Goal: Contribute content: Add original content to the website for others to see

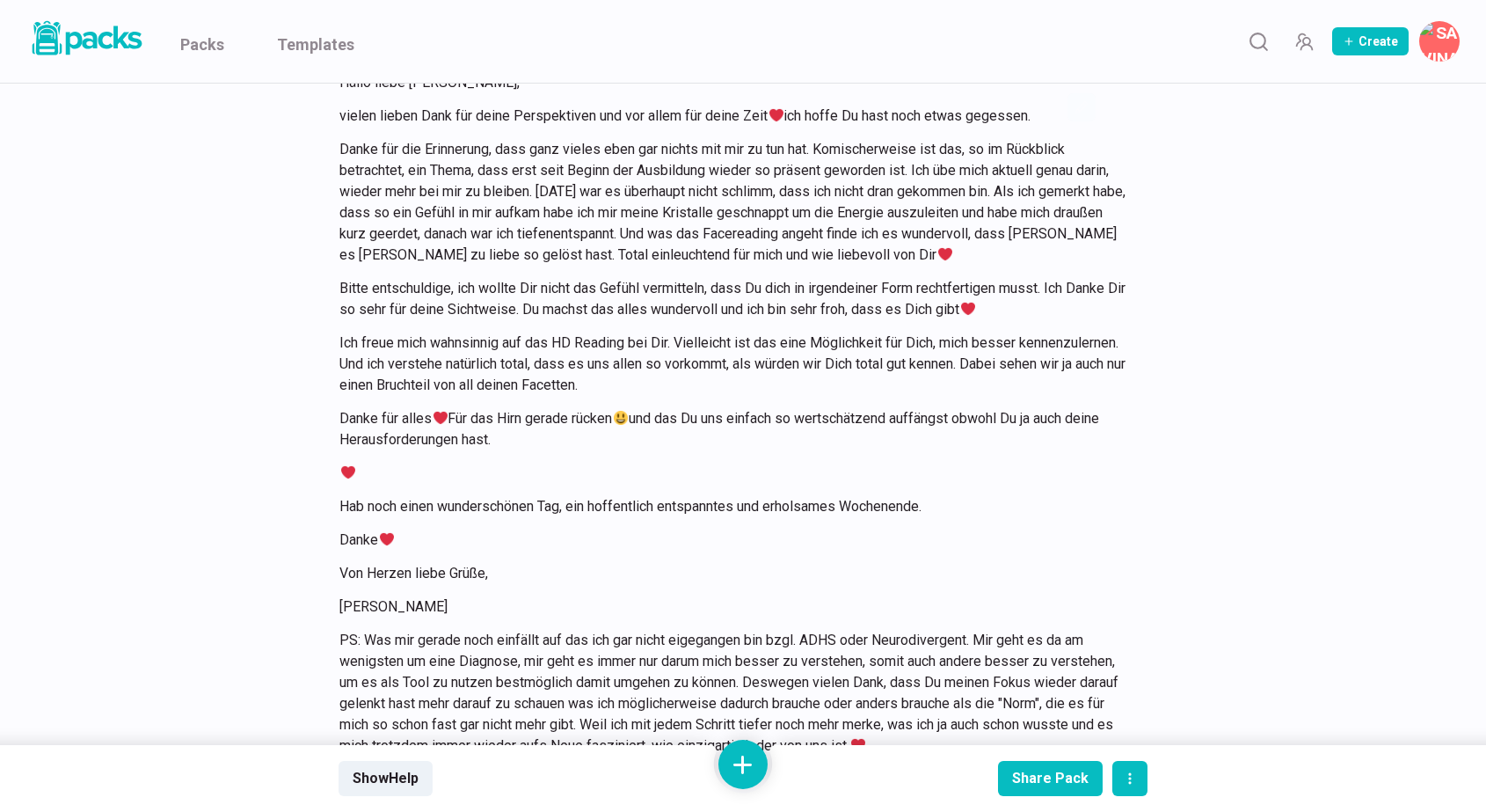
scroll to position [16183, 0]
click at [211, 38] on link "Packs" at bounding box center [202, 41] width 44 height 82
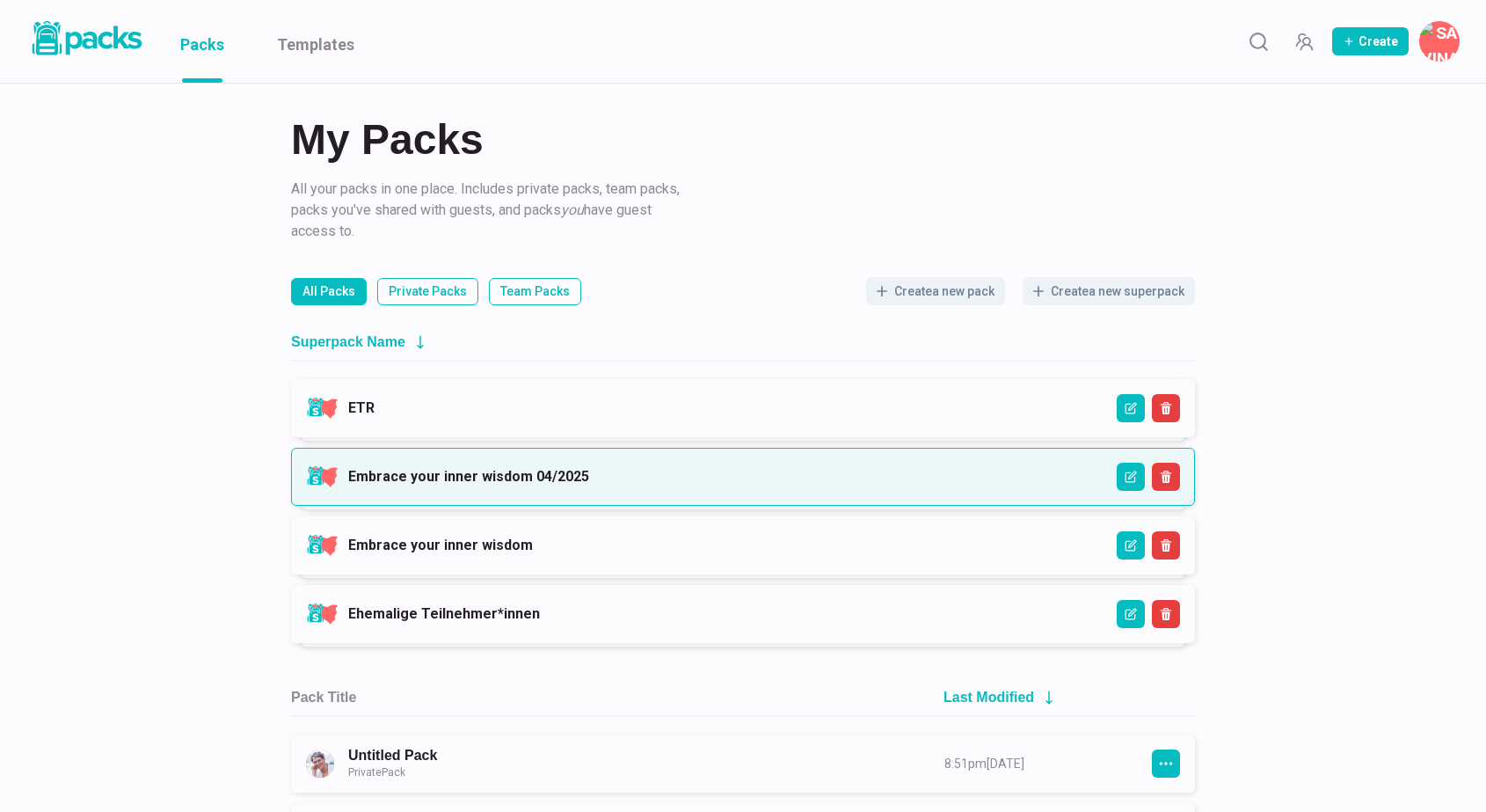
click at [589, 482] on link "Embrace your inner wisdom 04/2025" at bounding box center [469, 476] width 241 height 17
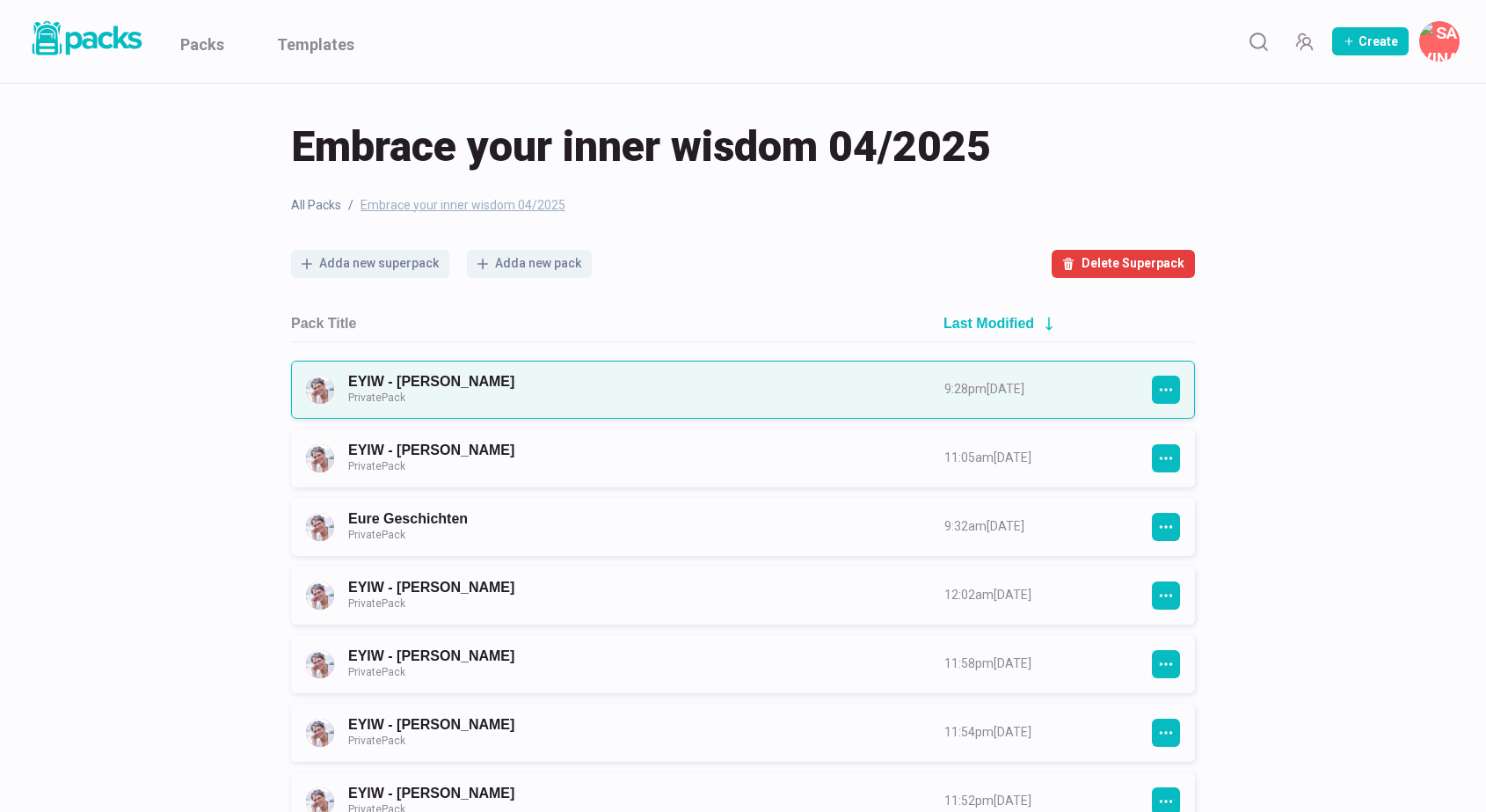
click at [667, 393] on link "EYIW - [PERSON_NAME] Private Pack" at bounding box center [631, 389] width 565 height 32
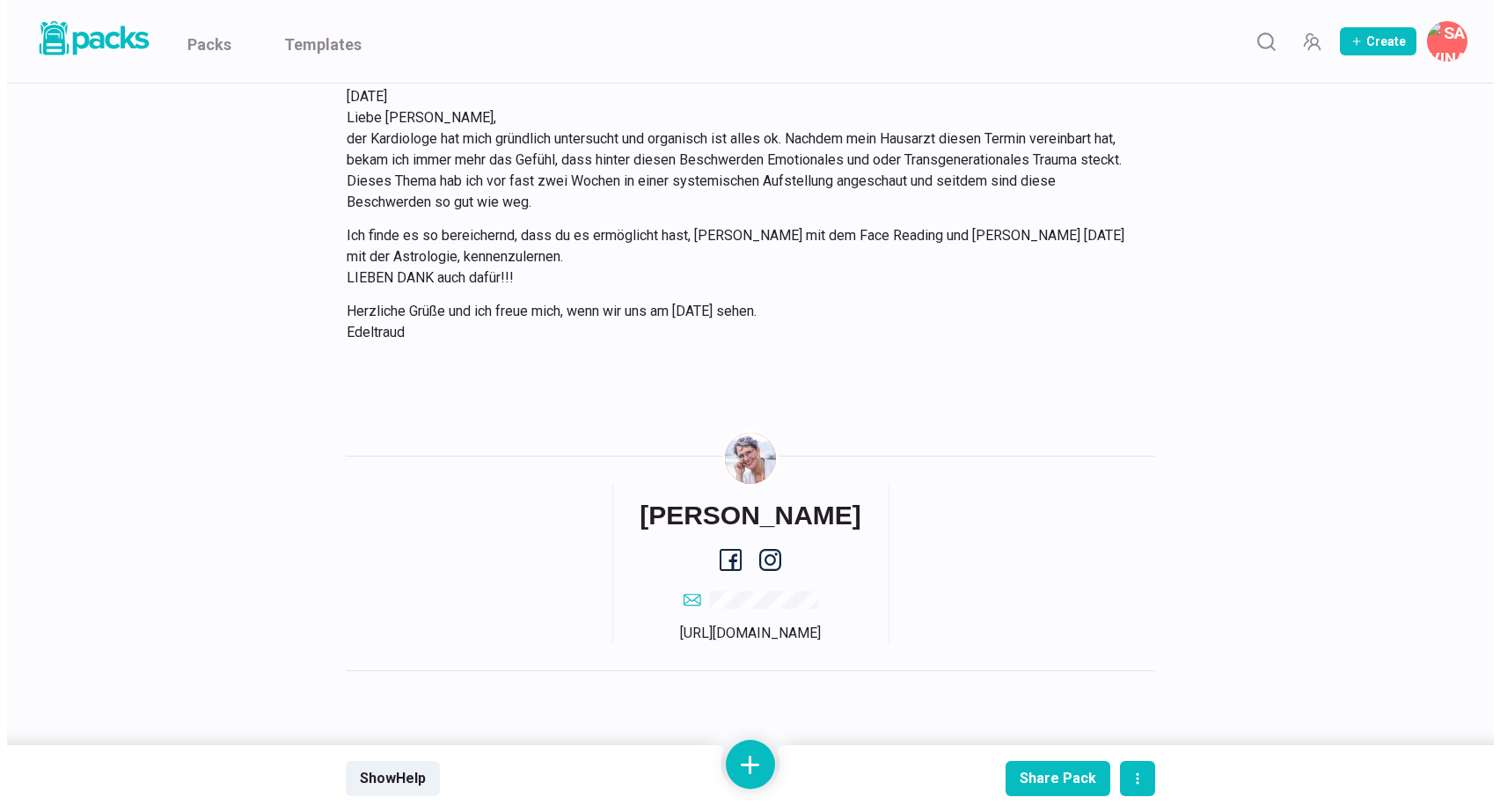
scroll to position [7787, 0]
click at [752, 758] on button at bounding box center [743, 764] width 49 height 49
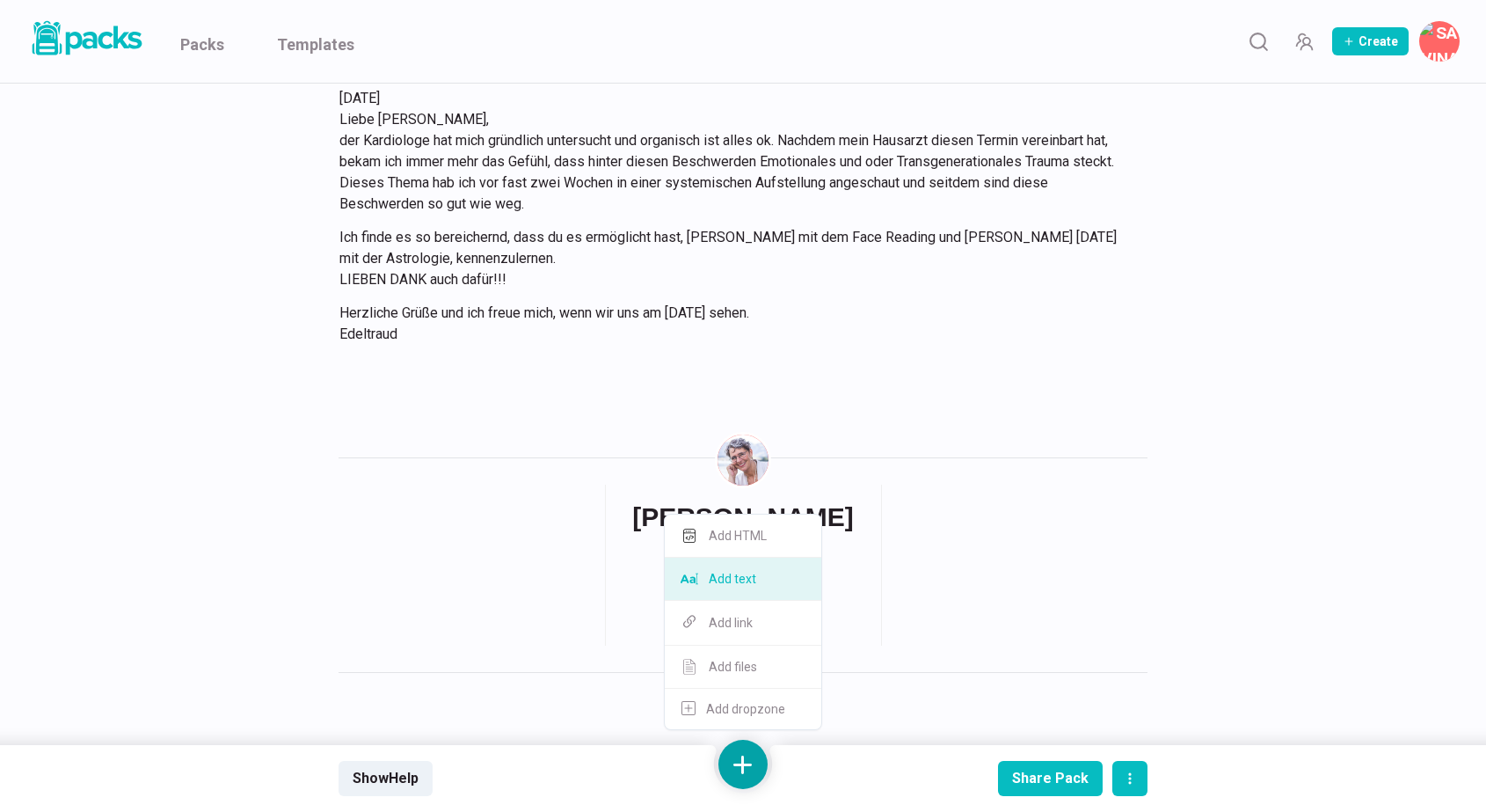
click at [774, 574] on button "Add text" at bounding box center [743, 579] width 157 height 43
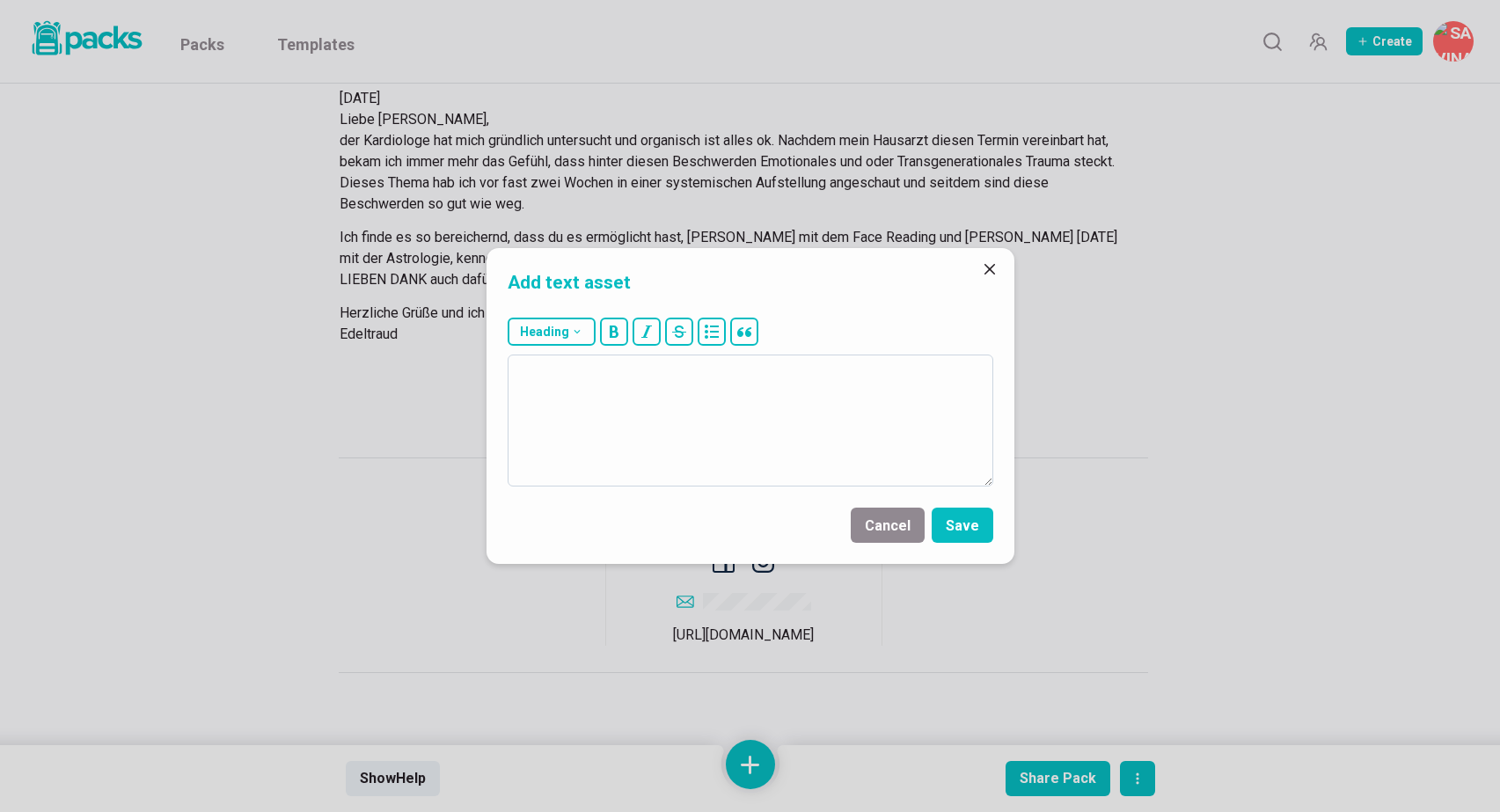
click at [802, 447] on textarea at bounding box center [750, 419] width 486 height 132
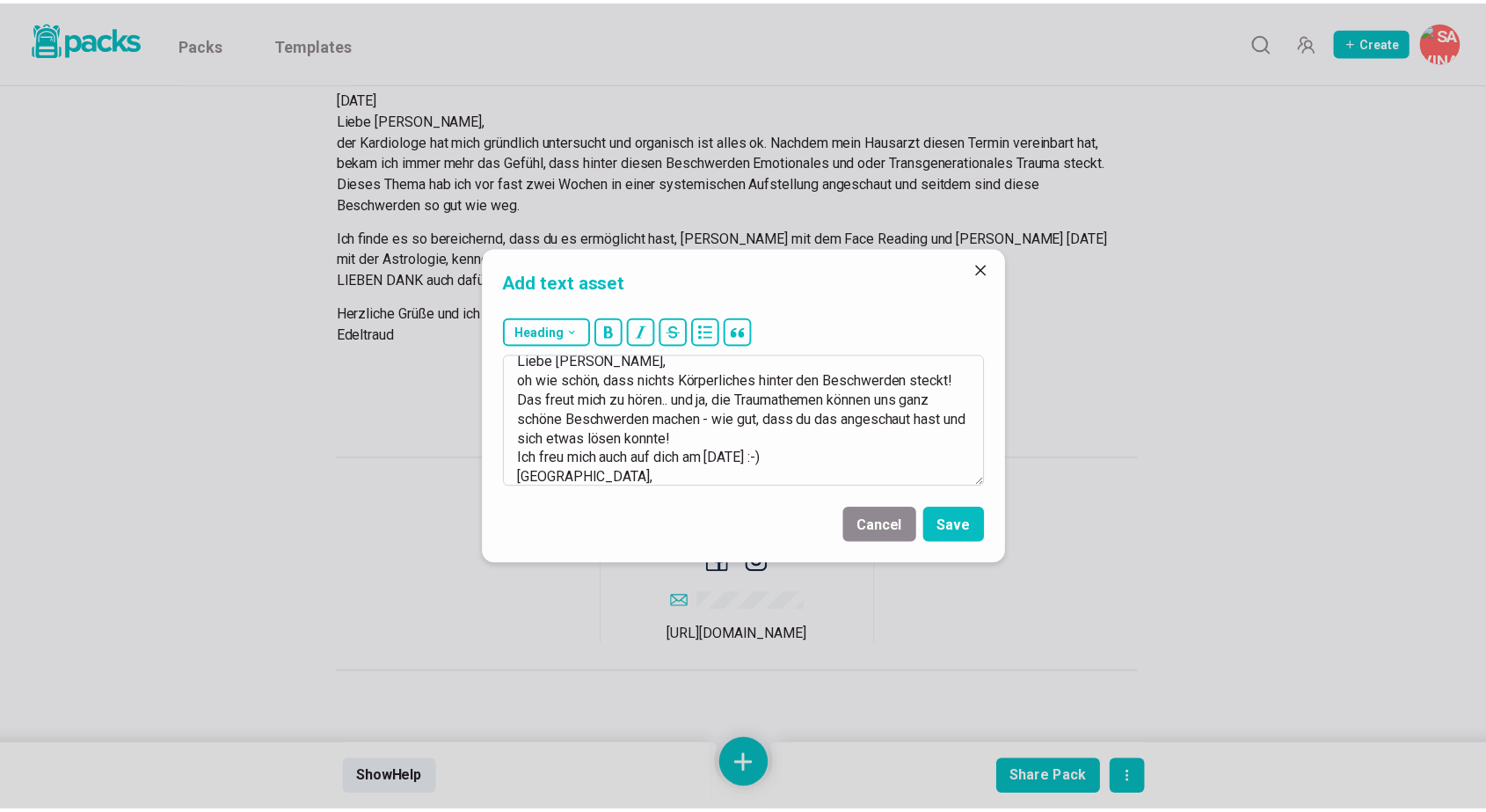
scroll to position [49, 0]
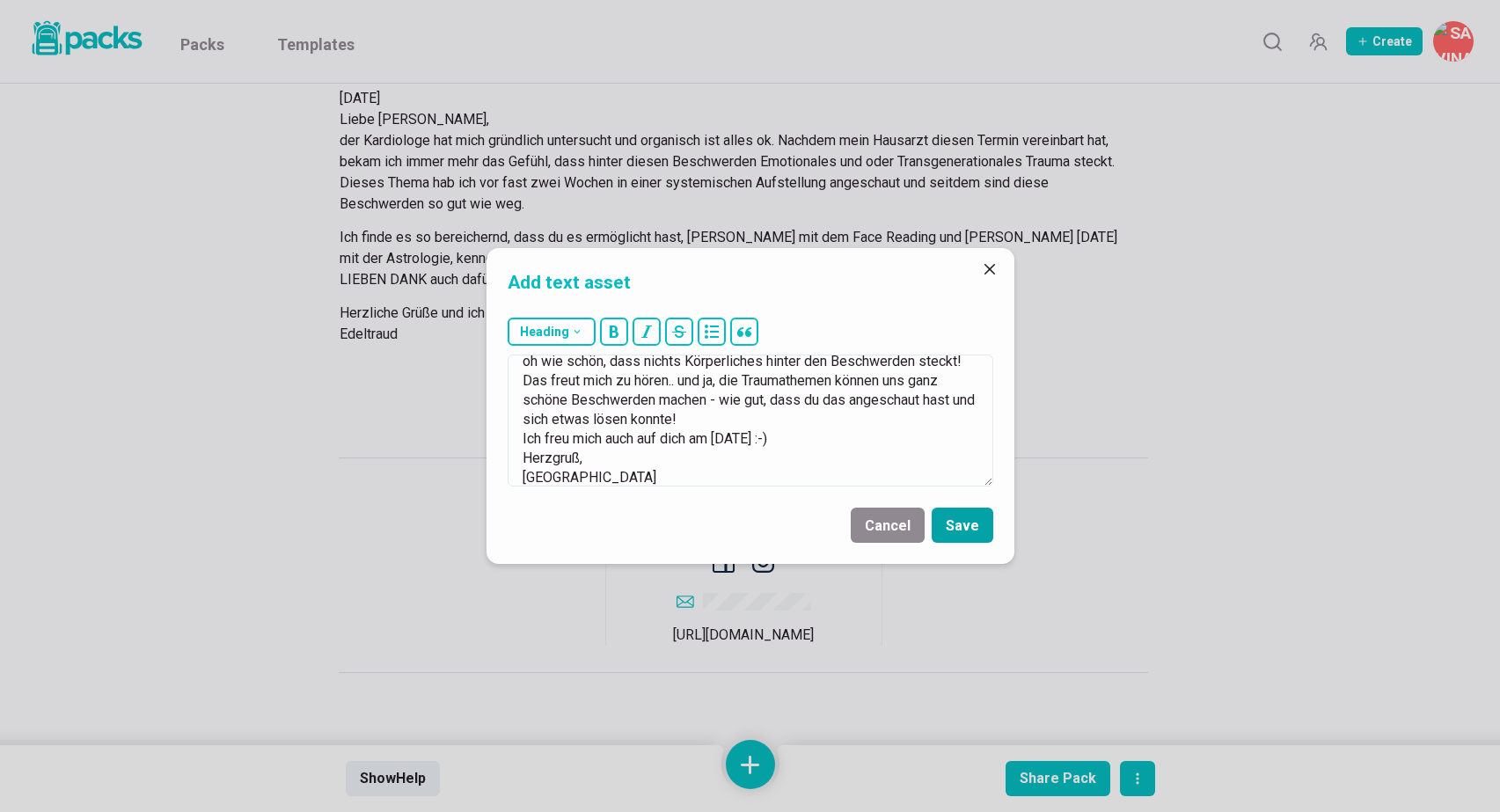
type textarea "[DATE] Liebe [PERSON_NAME], oh wie schön, dass nichts Körperliches hinter den B…"
click at [968, 518] on button "Save" at bounding box center [962, 524] width 62 height 35
